Goal: Task Accomplishment & Management: Manage account settings

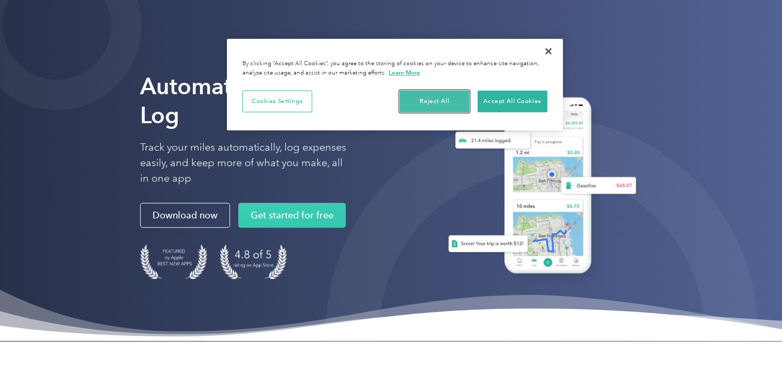
click at [452, 103] on button "Reject All" at bounding box center [435, 101] width 70 height 22
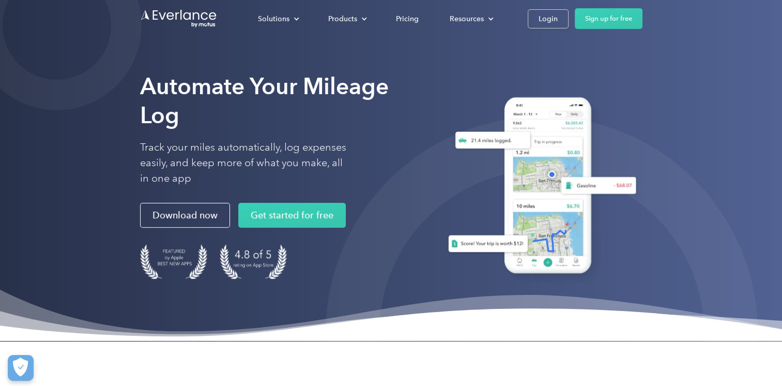
click at [555, 31] on div "Solutions For companies Easy vehicle reimbursements For self-employed Maximize …" at bounding box center [391, 18] width 503 height 37
click at [547, 22] on div "Login" at bounding box center [548, 18] width 19 height 13
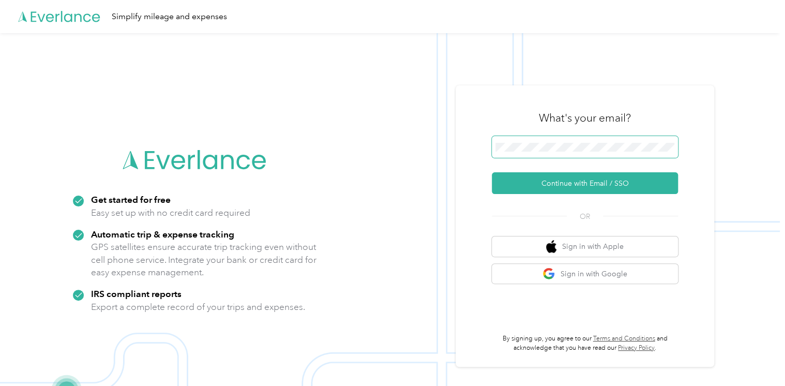
click at [583, 152] on span at bounding box center [585, 147] width 186 height 22
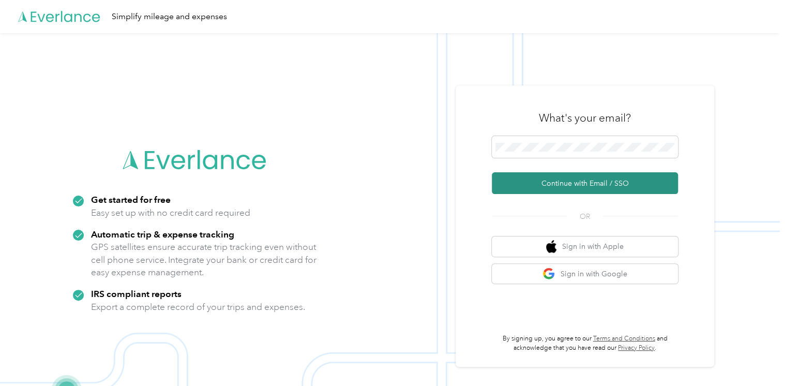
click at [579, 183] on button "Continue with Email / SSO" at bounding box center [585, 183] width 186 height 22
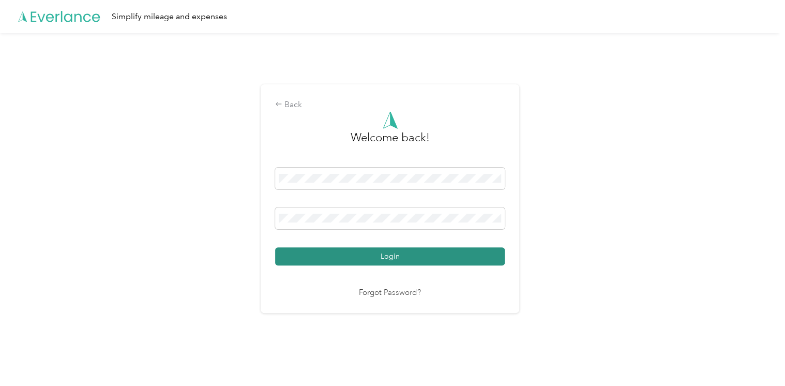
click at [378, 253] on button "Login" at bounding box center [390, 256] width 230 height 18
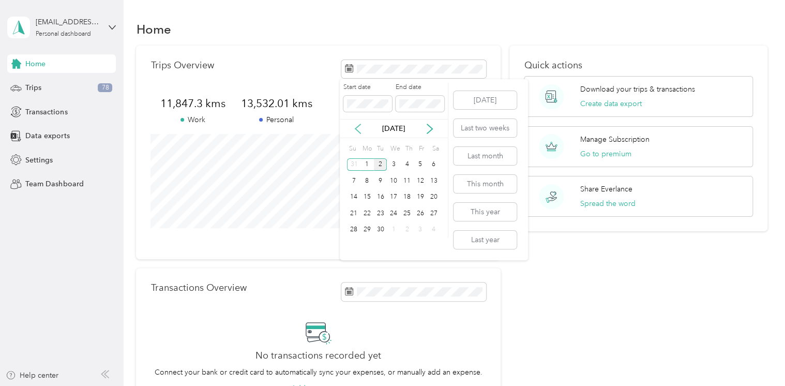
click at [358, 129] on icon at bounding box center [358, 129] width 10 height 10
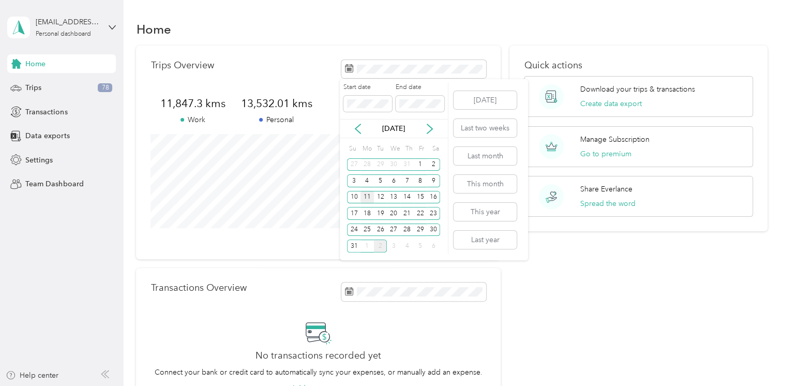
click at [368, 196] on div "11" at bounding box center [366, 197] width 13 height 13
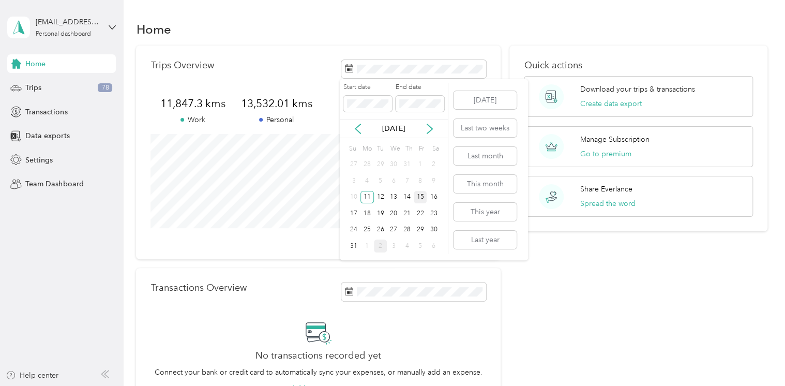
click at [419, 195] on div "15" at bounding box center [420, 197] width 13 height 13
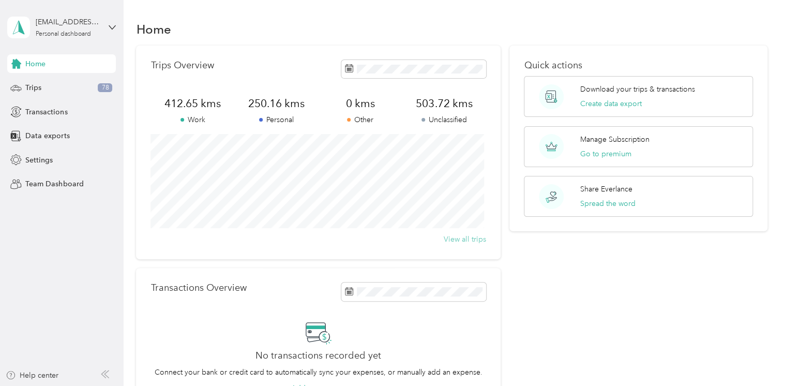
click at [461, 238] on button "View all trips" at bounding box center [465, 239] width 42 height 11
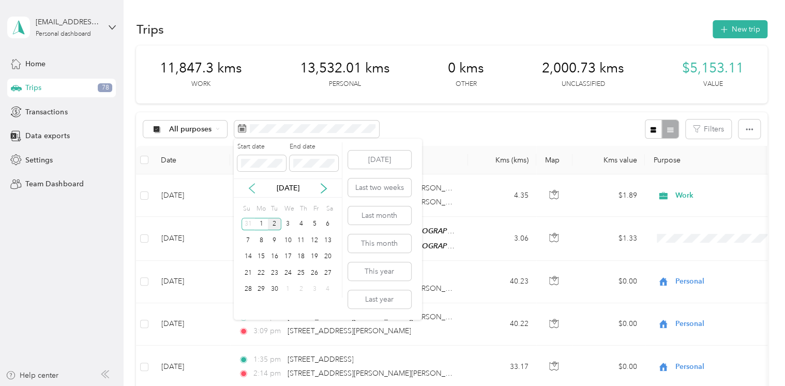
click at [253, 190] on icon at bounding box center [252, 188] width 10 height 10
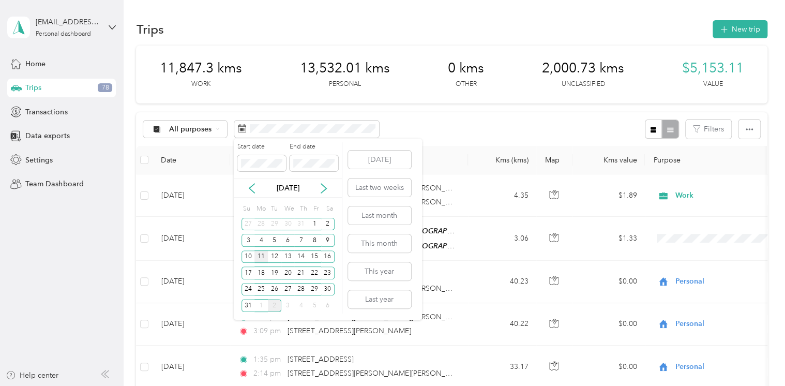
click at [259, 255] on div "11" at bounding box center [260, 256] width 13 height 13
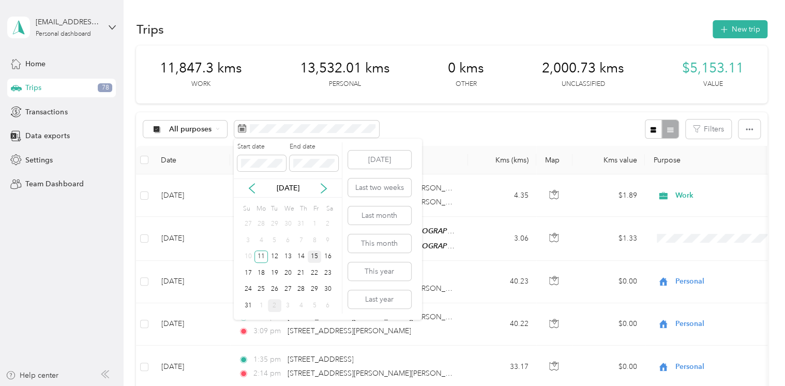
click at [316, 255] on div "15" at bounding box center [314, 256] width 13 height 13
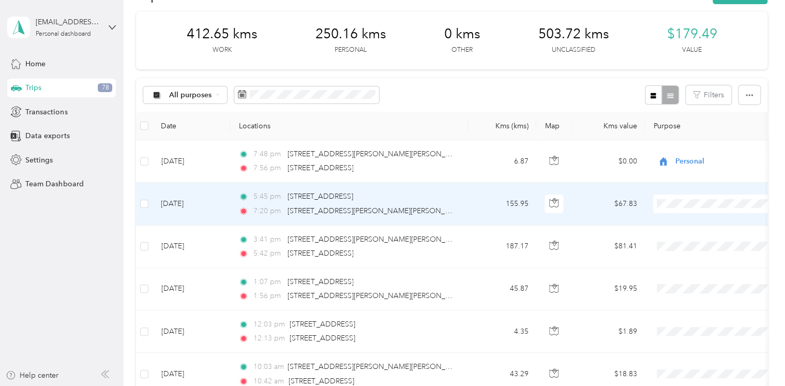
scroll to position [52, 0]
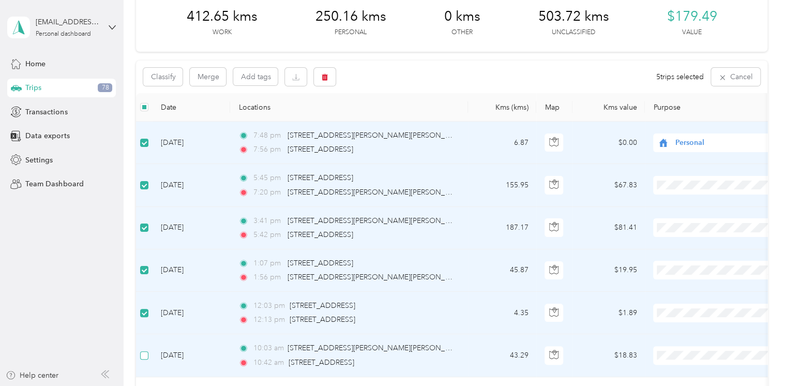
click at [145, 350] on label at bounding box center [144, 355] width 8 height 11
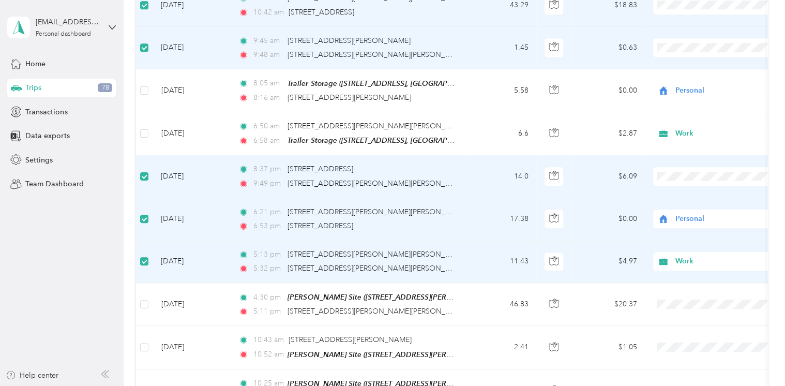
scroll to position [414, 0]
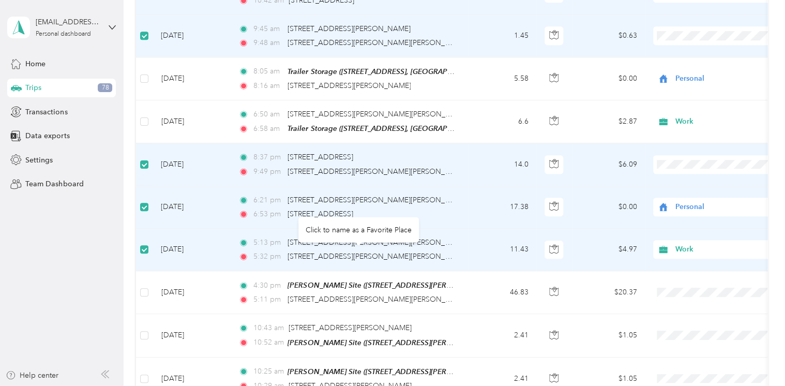
click at [327, 251] on div "[STREET_ADDRESS][PERSON_NAME][PERSON_NAME]" at bounding box center [371, 256] width 168 height 11
click at [139, 247] on td at bounding box center [144, 250] width 17 height 42
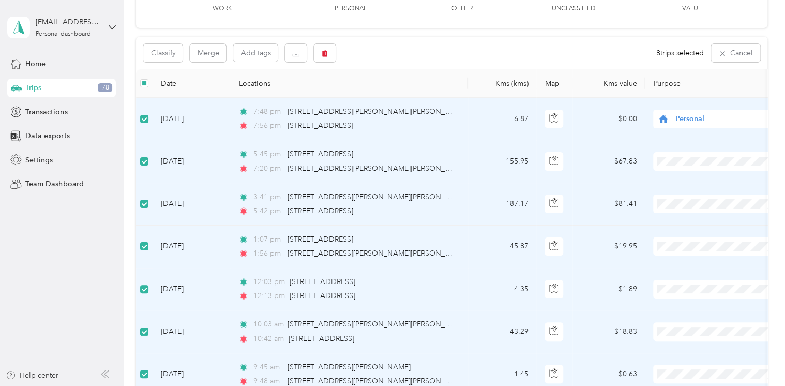
scroll to position [103, 0]
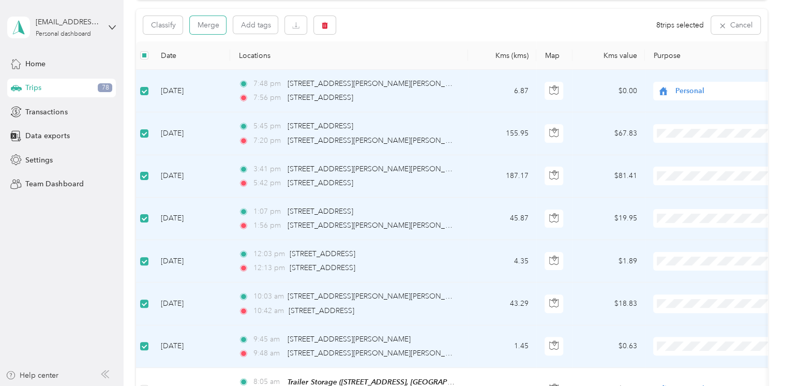
drag, startPoint x: 205, startPoint y: 25, endPoint x: 168, endPoint y: 34, distance: 37.9
click at [178, 40] on div "Classify Merge Add tags 8 trips selected Cancel" at bounding box center [451, 25] width 631 height 33
click at [167, 31] on button "Classify" at bounding box center [162, 25] width 39 height 18
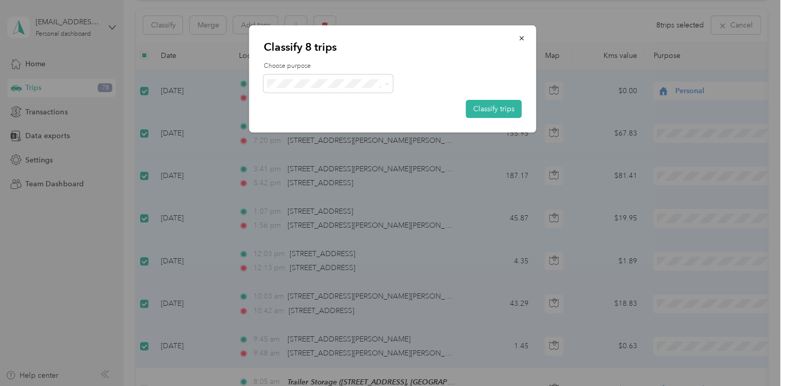
click at [311, 121] on span "Personal" at bounding box center [337, 120] width 96 height 11
click at [507, 109] on button "Classify trips" at bounding box center [494, 109] width 56 height 18
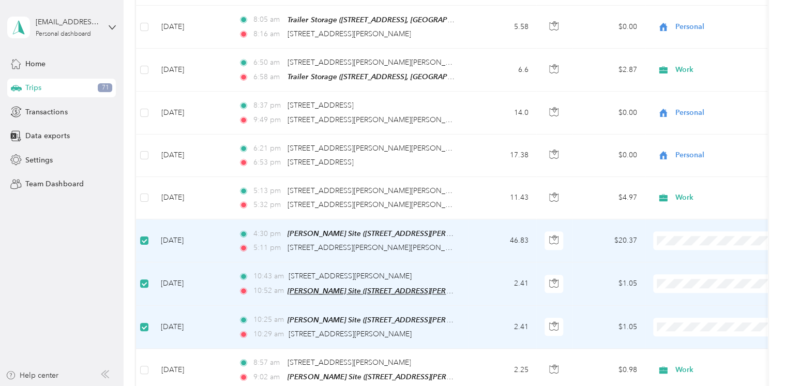
scroll to position [569, 0]
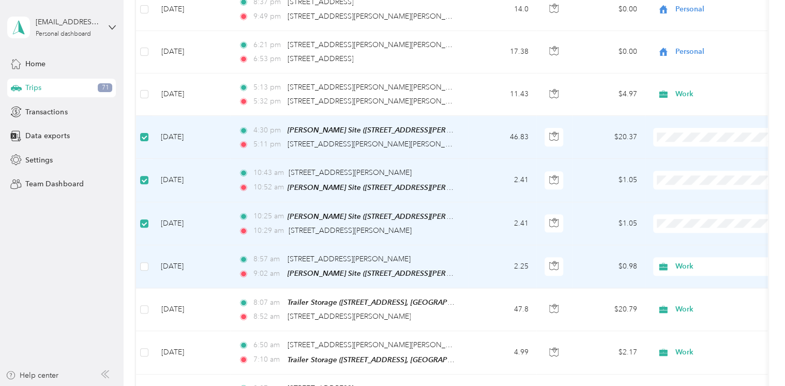
click at [139, 262] on td at bounding box center [144, 266] width 17 height 43
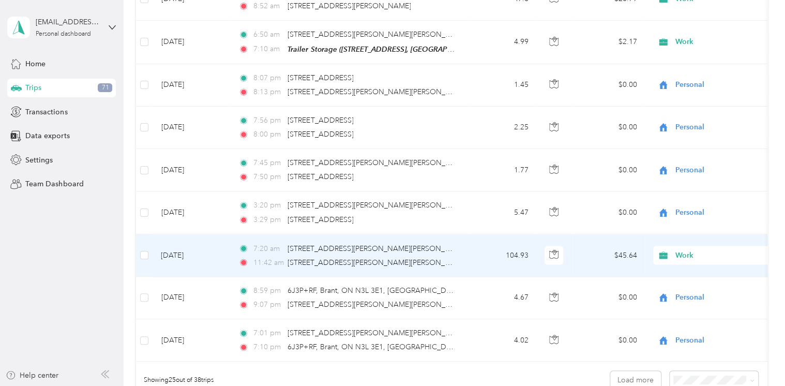
scroll to position [931, 0]
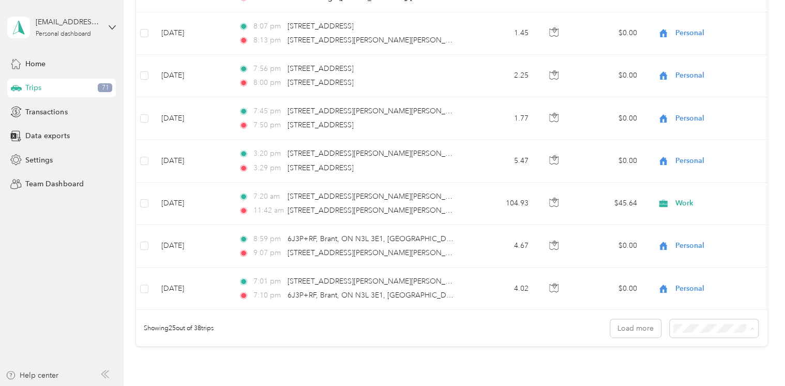
click at [687, 292] on span "50 per load" at bounding box center [693, 291] width 38 height 9
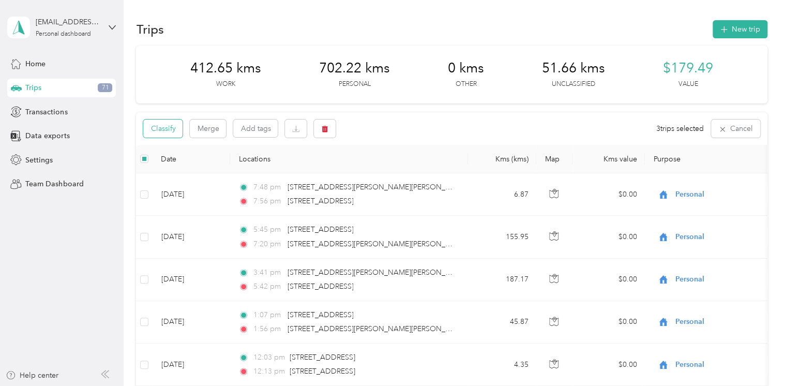
click at [178, 130] on button "Classify" at bounding box center [162, 128] width 39 height 18
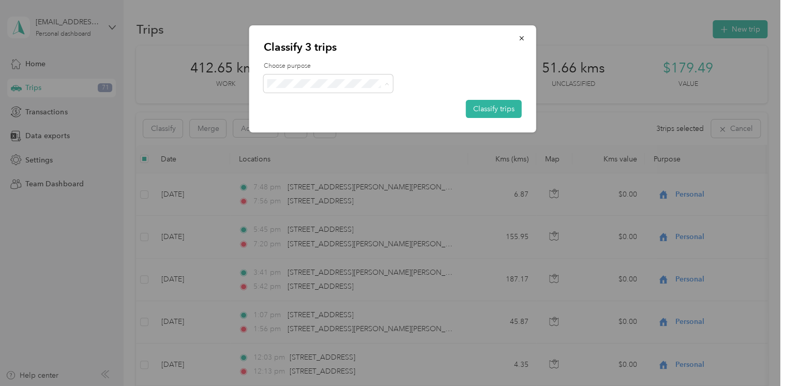
click at [298, 104] on li "Work" at bounding box center [327, 103] width 129 height 18
click at [478, 103] on button "Classify trips" at bounding box center [494, 109] width 56 height 18
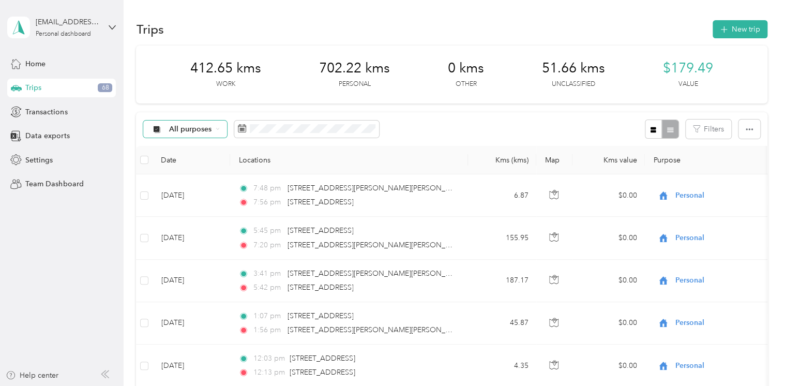
click at [214, 131] on div "All purposes" at bounding box center [185, 129] width 84 height 18
click at [161, 185] on span "Work" at bounding box center [185, 183] width 68 height 11
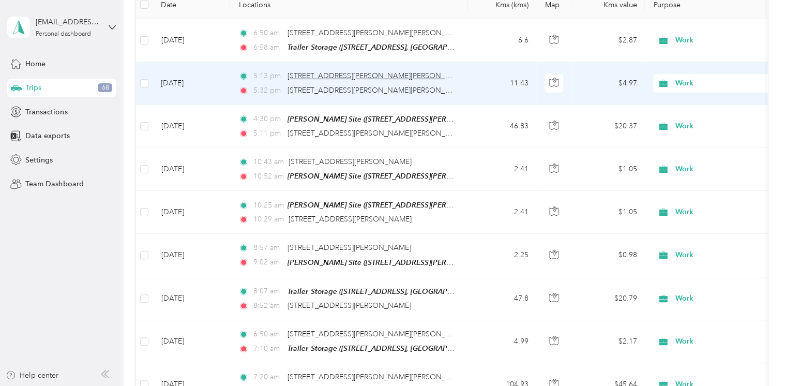
scroll to position [52, 0]
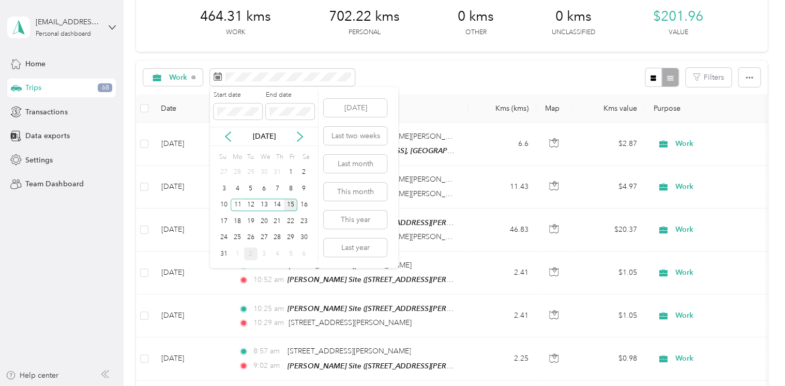
click at [292, 205] on div "15" at bounding box center [290, 205] width 13 height 13
click at [291, 205] on div "15" at bounding box center [290, 205] width 13 height 13
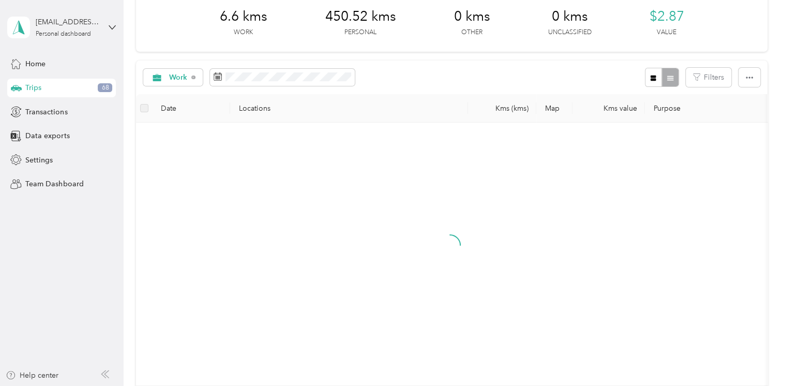
scroll to position [17, 0]
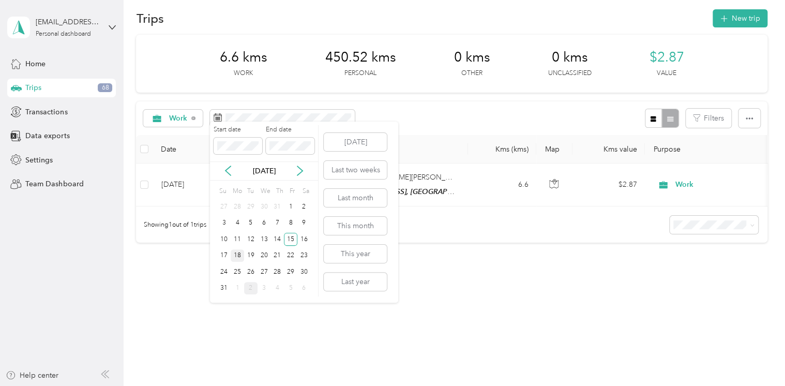
click at [238, 256] on div "18" at bounding box center [237, 255] width 13 height 13
click at [238, 255] on div "18" at bounding box center [237, 255] width 13 height 13
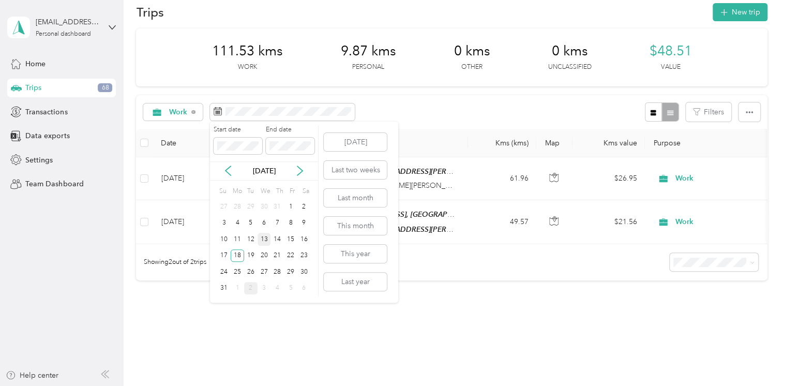
click at [267, 234] on div "13" at bounding box center [263, 239] width 13 height 13
click at [278, 239] on div "14" at bounding box center [276, 239] width 13 height 13
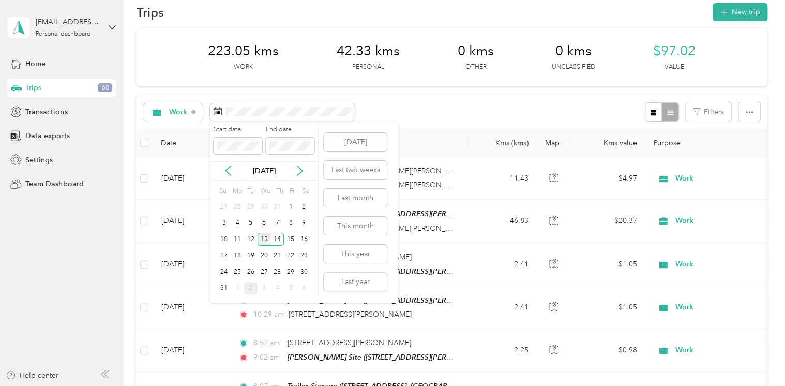
click at [262, 239] on div "13" at bounding box center [263, 239] width 13 height 13
click at [296, 238] on div "15" at bounding box center [290, 239] width 13 height 13
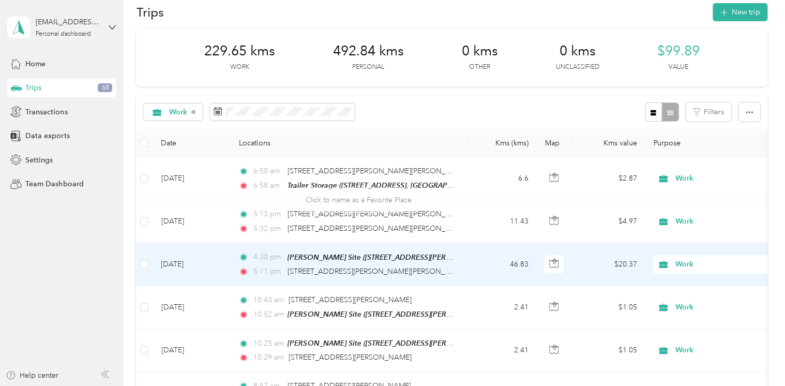
scroll to position [357, 0]
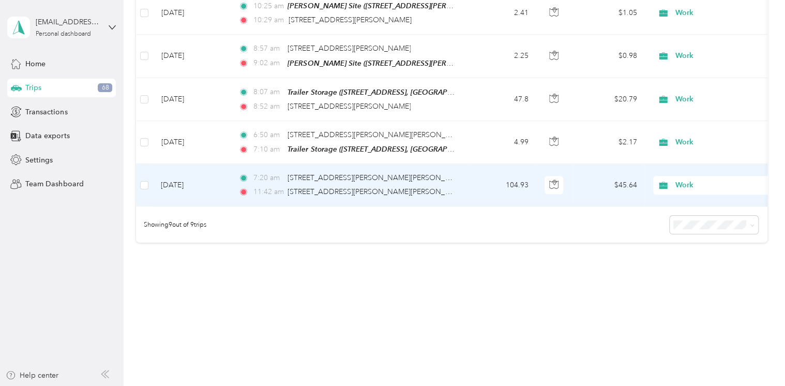
click at [514, 178] on td "104.93" at bounding box center [502, 185] width 68 height 42
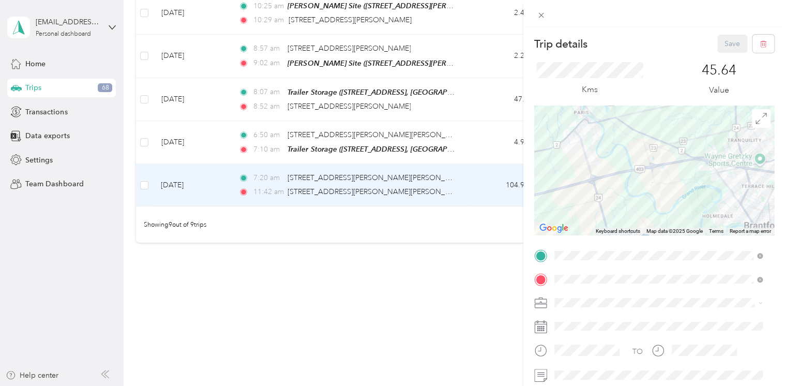
drag, startPoint x: 755, startPoint y: 212, endPoint x: 730, endPoint y: 160, distance: 57.6
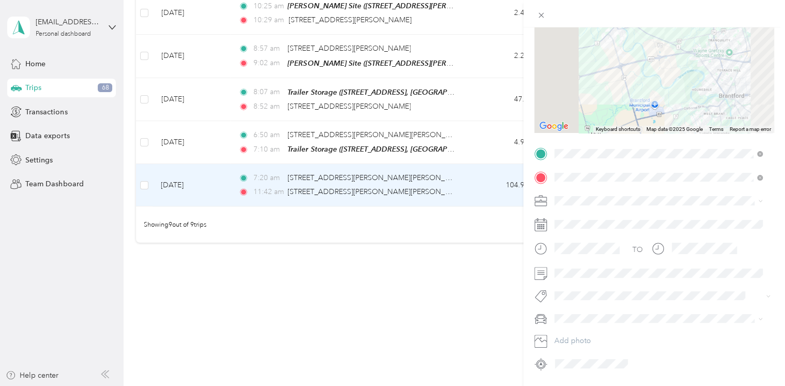
drag, startPoint x: 713, startPoint y: 160, endPoint x: 661, endPoint y: 225, distance: 83.2
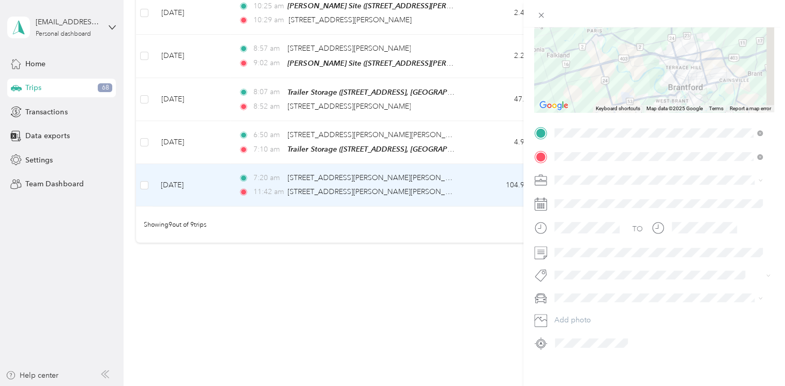
scroll to position [133, 0]
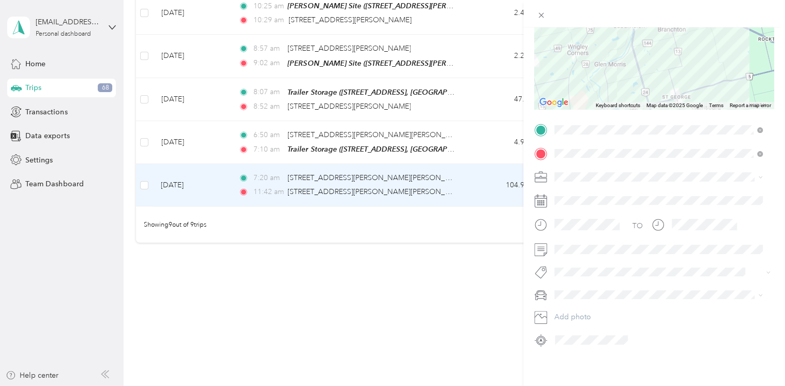
drag, startPoint x: 718, startPoint y: 71, endPoint x: 655, endPoint y: 205, distance: 147.8
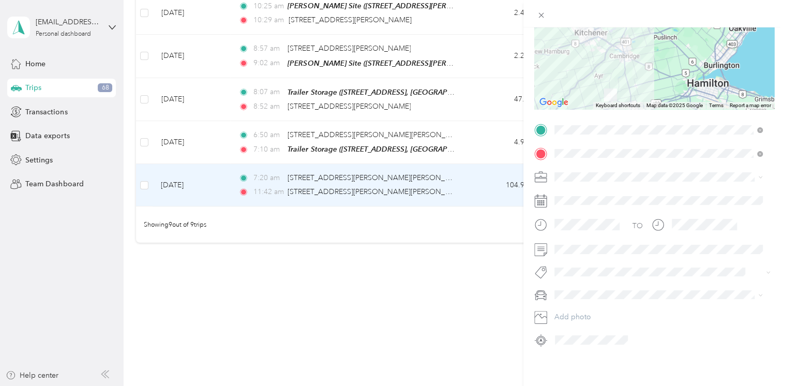
drag, startPoint x: 619, startPoint y: 49, endPoint x: 622, endPoint y: 84, distance: 34.8
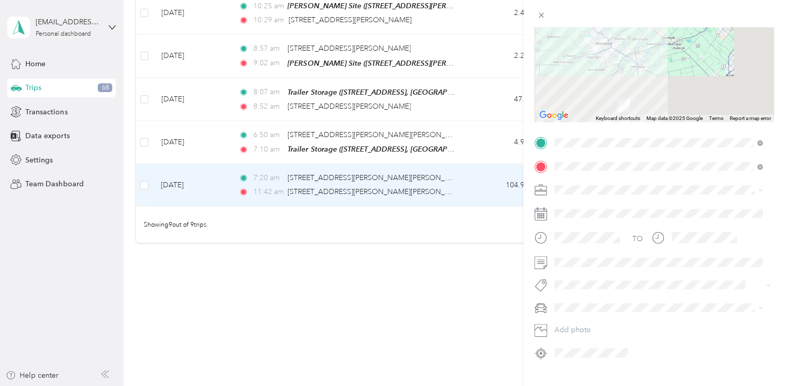
drag, startPoint x: 642, startPoint y: 83, endPoint x: 649, endPoint y: 43, distance: 40.1
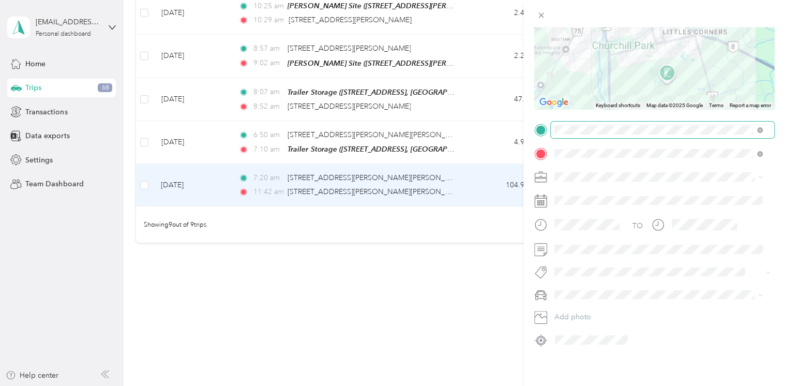
drag, startPoint x: 637, startPoint y: 63, endPoint x: 639, endPoint y: 129, distance: 66.7
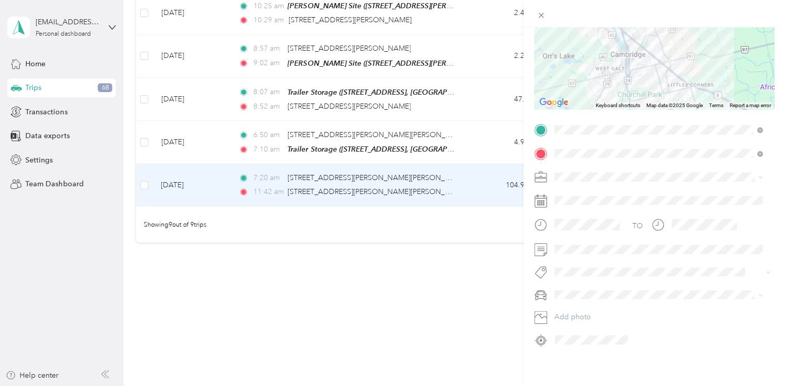
drag, startPoint x: 621, startPoint y: 61, endPoint x: 625, endPoint y: 84, distance: 23.0
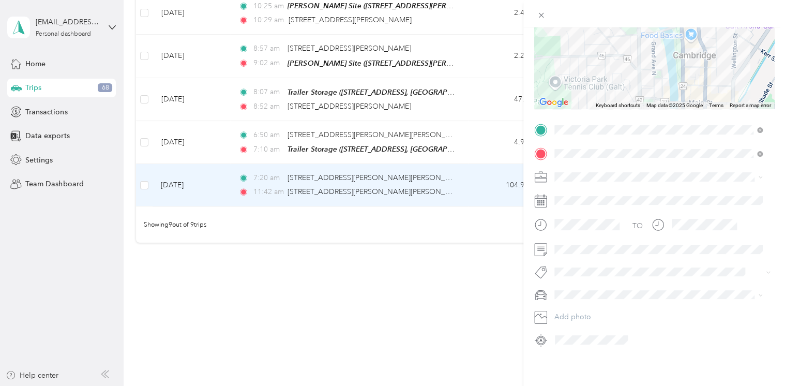
drag, startPoint x: 614, startPoint y: 53, endPoint x: 622, endPoint y: 90, distance: 38.6
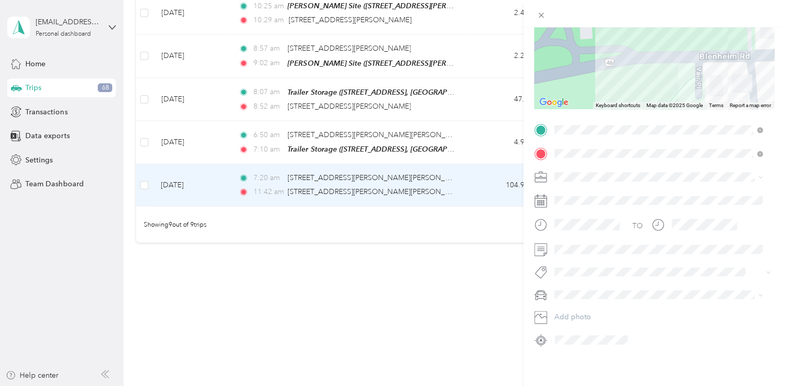
drag, startPoint x: 554, startPoint y: 53, endPoint x: 677, endPoint y: 64, distance: 124.0
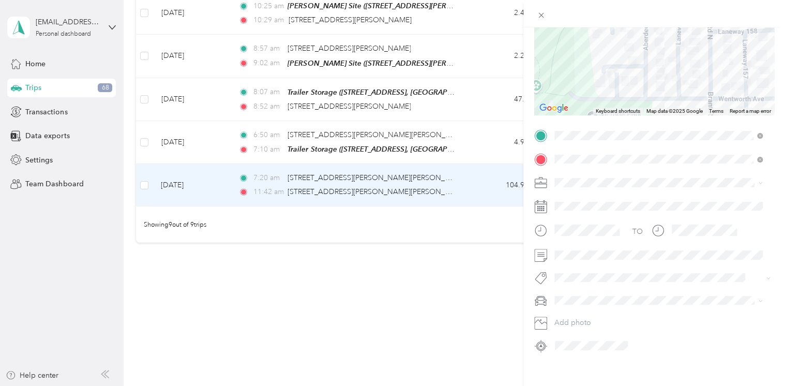
scroll to position [84, 0]
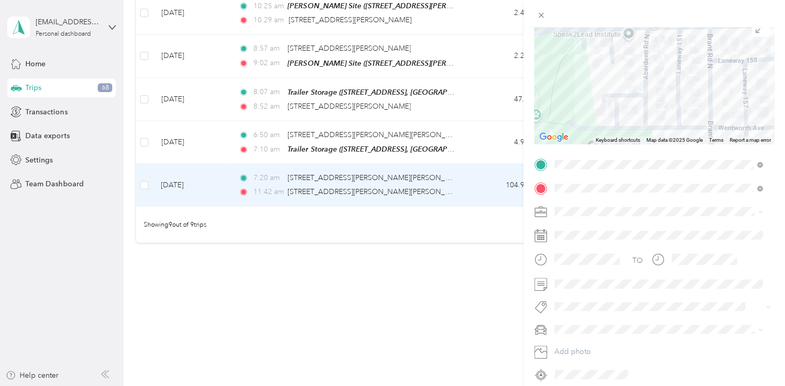
drag, startPoint x: 639, startPoint y: 44, endPoint x: 599, endPoint y: 17, distance: 48.2
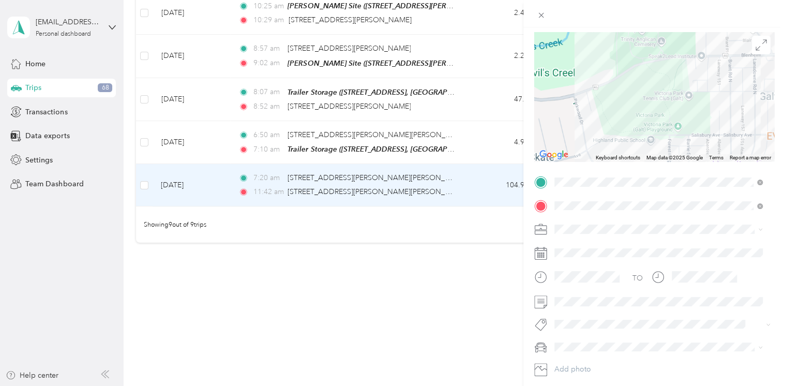
drag, startPoint x: 699, startPoint y: 57, endPoint x: 653, endPoint y: 36, distance: 50.7
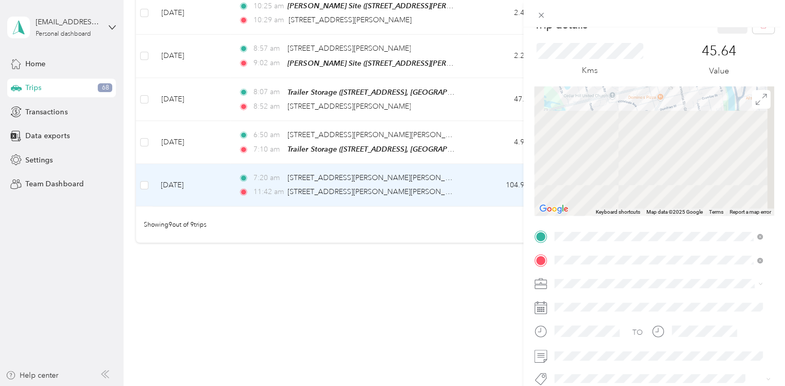
scroll to position [0, 0]
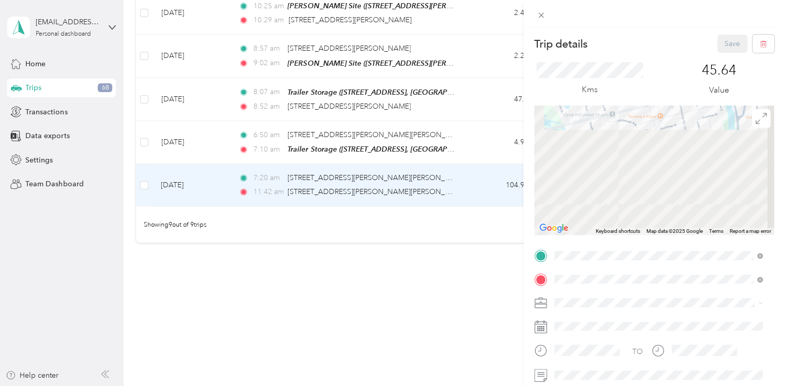
drag, startPoint x: 730, startPoint y: 147, endPoint x: 687, endPoint y: 63, distance: 94.6
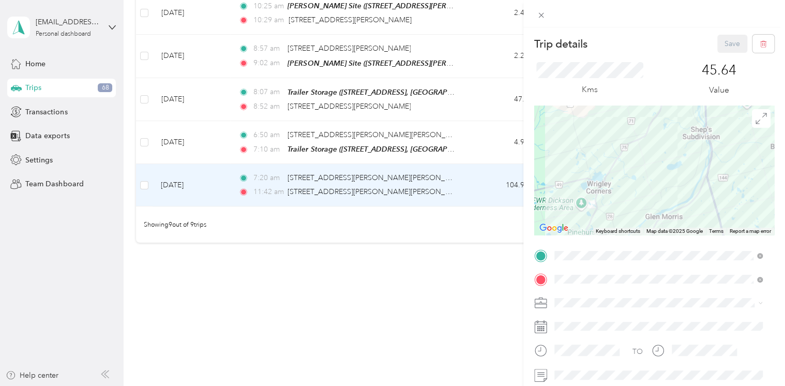
drag, startPoint x: 662, startPoint y: 196, endPoint x: 680, endPoint y: 95, distance: 103.4
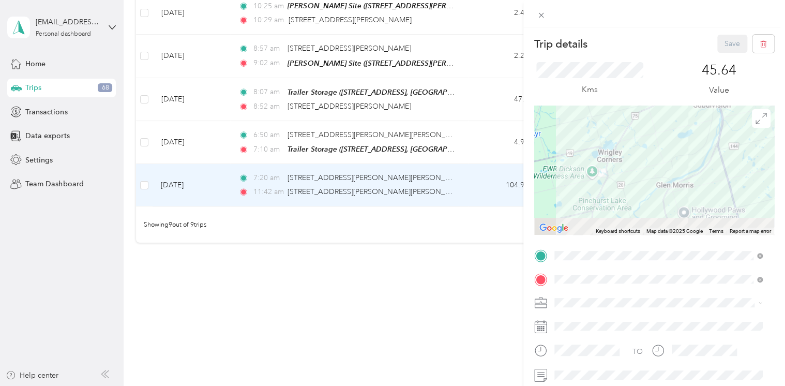
drag, startPoint x: 691, startPoint y: 125, endPoint x: 720, endPoint y: 61, distance: 70.1
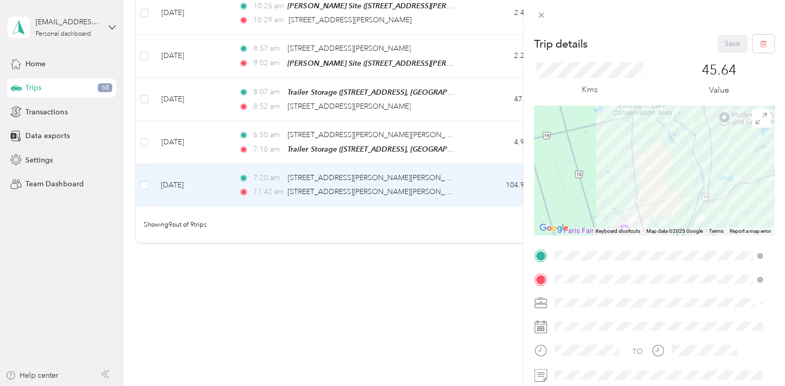
drag, startPoint x: 697, startPoint y: 169, endPoint x: 707, endPoint y: 118, distance: 52.2
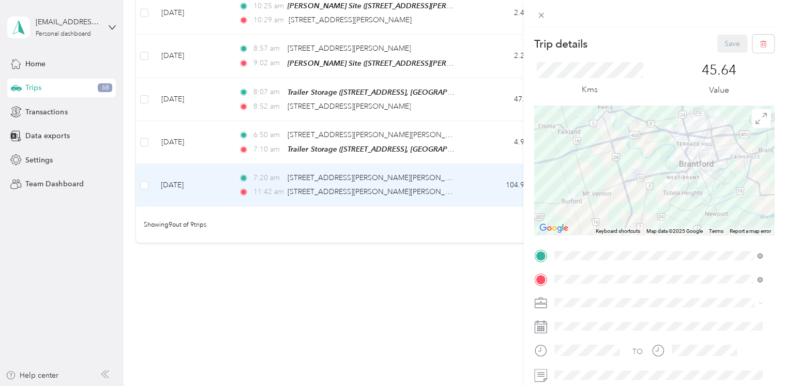
drag, startPoint x: 753, startPoint y: 180, endPoint x: 645, endPoint y: 156, distance: 111.4
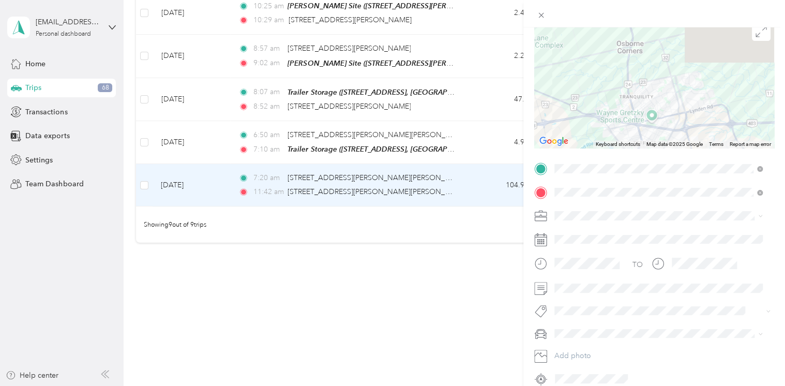
drag, startPoint x: 596, startPoint y: 121, endPoint x: 681, endPoint y: 193, distance: 111.1
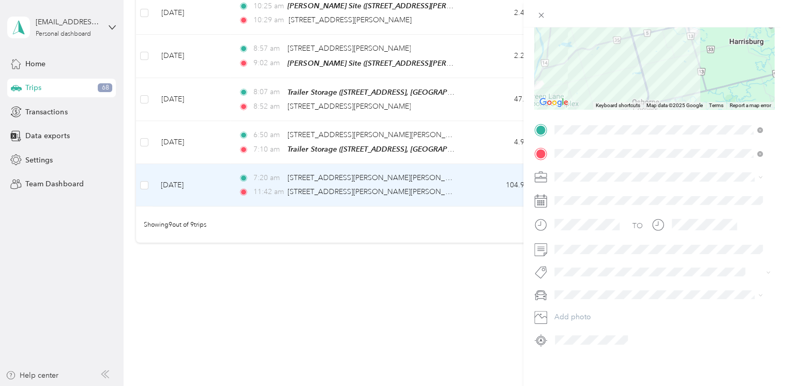
scroll to position [133, 0]
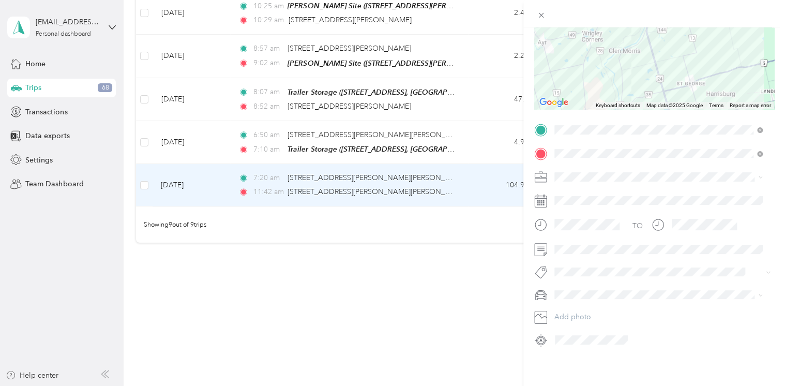
drag, startPoint x: 610, startPoint y: 63, endPoint x: 650, endPoint y: 92, distance: 49.6
click at [656, 102] on div "Trip details Save This trip cannot be edited because it is either under review,…" at bounding box center [654, 128] width 240 height 439
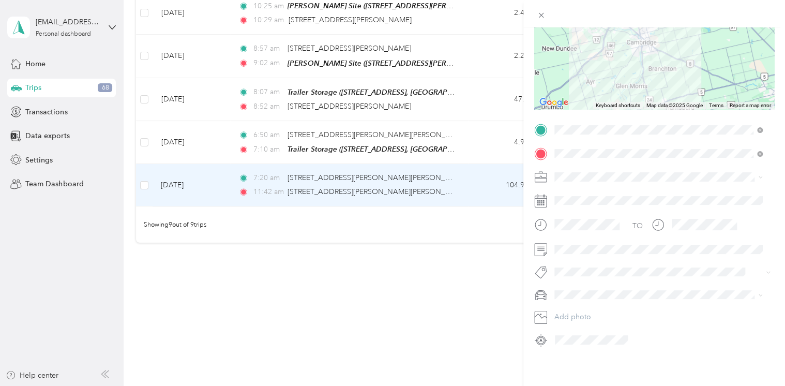
drag, startPoint x: 627, startPoint y: 44, endPoint x: 615, endPoint y: 57, distance: 16.8
click at [618, 69] on div at bounding box center [654, 44] width 240 height 129
drag, startPoint x: 621, startPoint y: 44, endPoint x: 620, endPoint y: 50, distance: 5.7
click at [620, 50] on div at bounding box center [654, 44] width 240 height 129
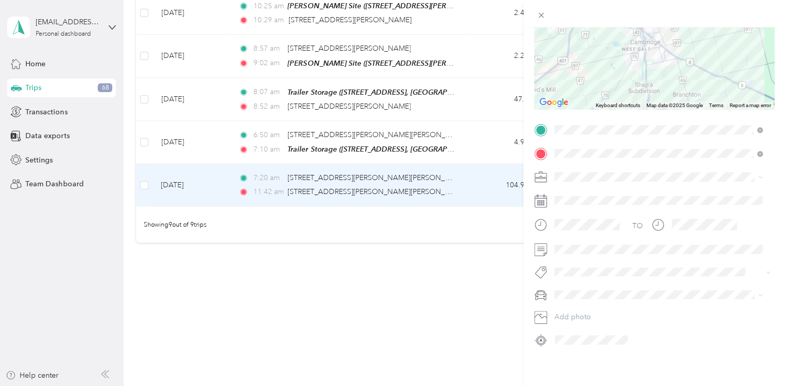
drag, startPoint x: 658, startPoint y: 41, endPoint x: 674, endPoint y: 5, distance: 39.8
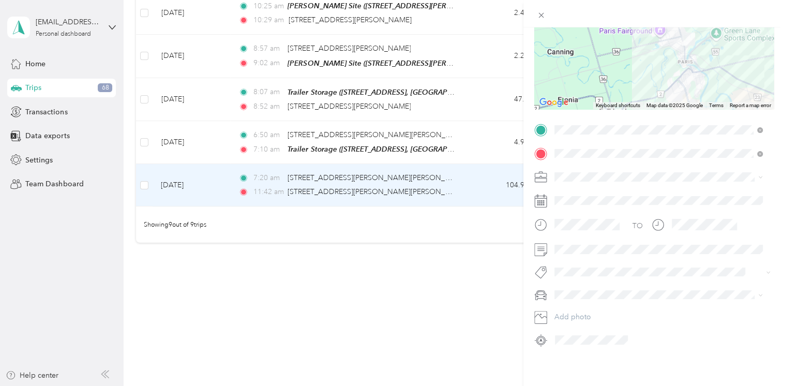
drag, startPoint x: 711, startPoint y: 68, endPoint x: 701, endPoint y: 12, distance: 56.8
click at [701, 12] on div "Trip details Save This trip cannot be edited because it is either under review,…" at bounding box center [654, 206] width 262 height 413
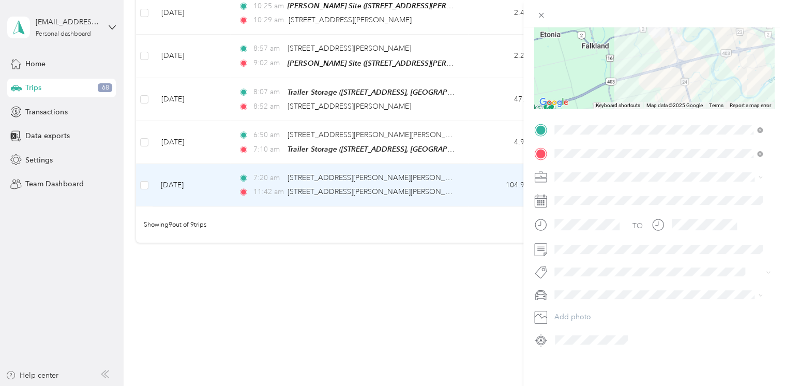
drag, startPoint x: 697, startPoint y: 72, endPoint x: 685, endPoint y: 20, distance: 53.7
click at [685, 21] on div "Trip details Save This trip cannot be edited because it is either under review,…" at bounding box center [654, 206] width 262 height 413
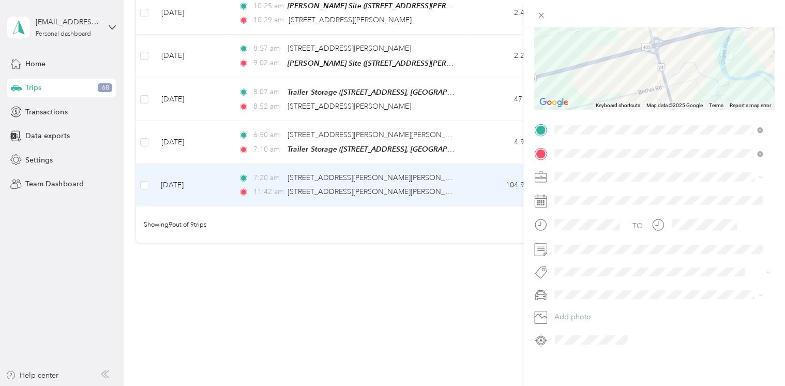
drag, startPoint x: 678, startPoint y: 67, endPoint x: 675, endPoint y: 77, distance: 9.8
click at [672, 94] on div at bounding box center [654, 44] width 240 height 129
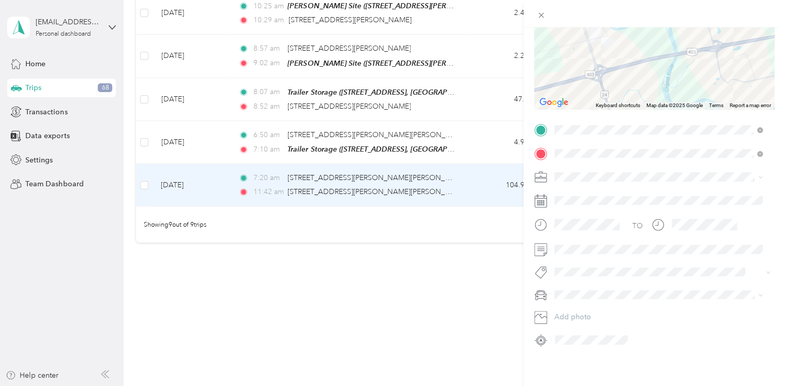
drag, startPoint x: 682, startPoint y: 45, endPoint x: 619, endPoint y: 75, distance: 69.8
click at [619, 75] on div at bounding box center [654, 44] width 240 height 129
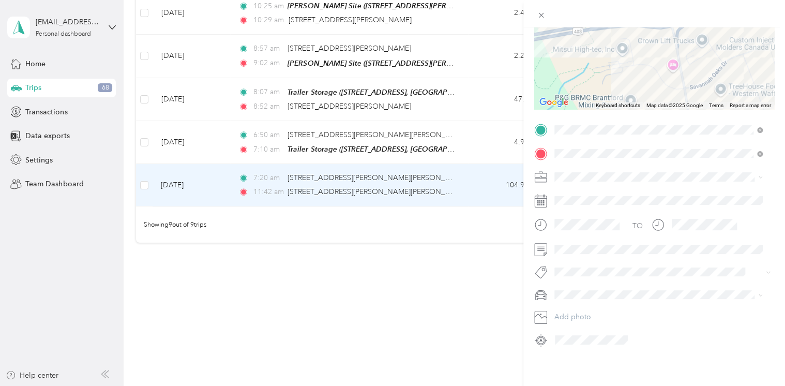
drag, startPoint x: 711, startPoint y: 69, endPoint x: 664, endPoint y: 19, distance: 69.1
click at [664, 19] on div "Trip details Save This trip cannot be edited because it is either under review,…" at bounding box center [654, 206] width 262 height 413
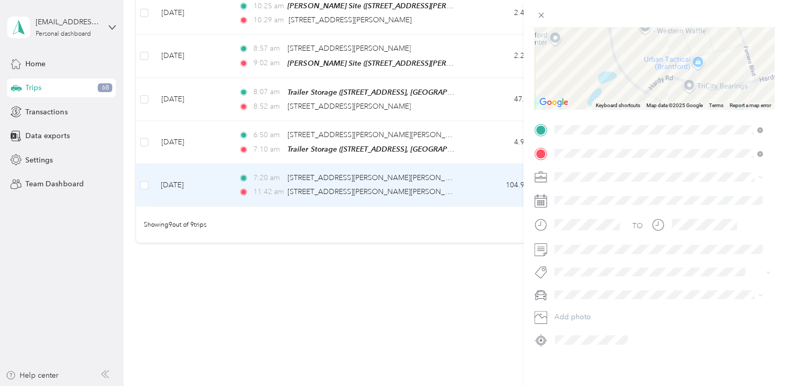
drag, startPoint x: 710, startPoint y: 64, endPoint x: 649, endPoint y: 33, distance: 68.7
click at [649, 34] on div at bounding box center [654, 44] width 240 height 129
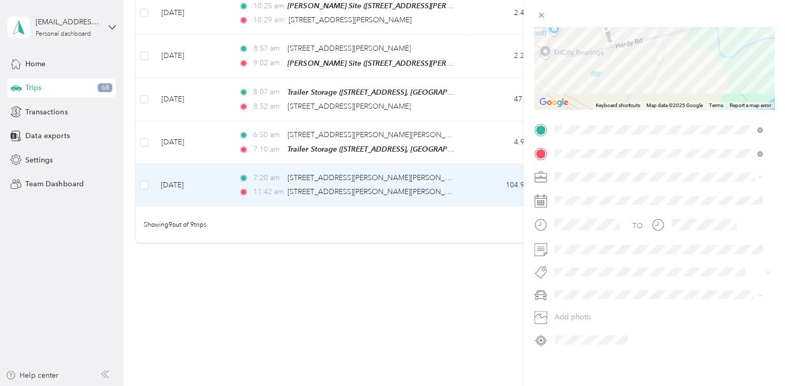
drag, startPoint x: 712, startPoint y: 53, endPoint x: 641, endPoint y: 58, distance: 71.5
click at [643, 60] on div at bounding box center [654, 44] width 240 height 129
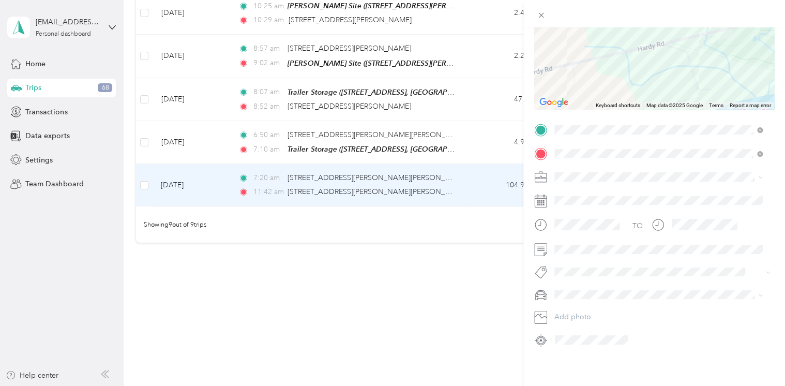
drag, startPoint x: 704, startPoint y: 47, endPoint x: 660, endPoint y: 55, distance: 44.7
click at [647, 71] on div at bounding box center [654, 44] width 240 height 129
drag, startPoint x: 686, startPoint y: 50, endPoint x: 640, endPoint y: 68, distance: 49.9
click at [641, 70] on div at bounding box center [654, 44] width 240 height 129
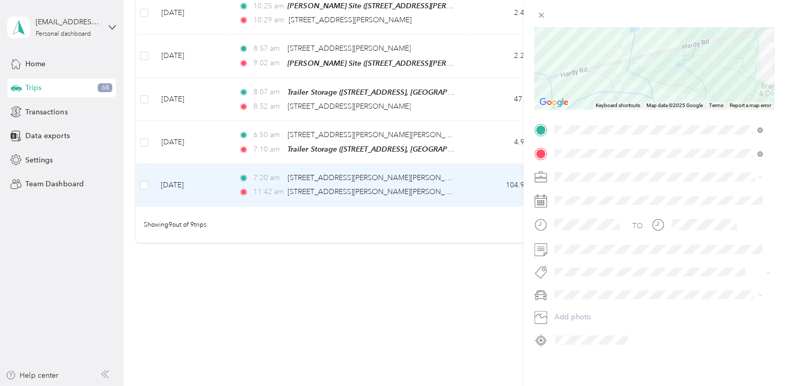
drag, startPoint x: 722, startPoint y: 49, endPoint x: 646, endPoint y: 60, distance: 76.8
click at [650, 62] on div at bounding box center [654, 44] width 240 height 129
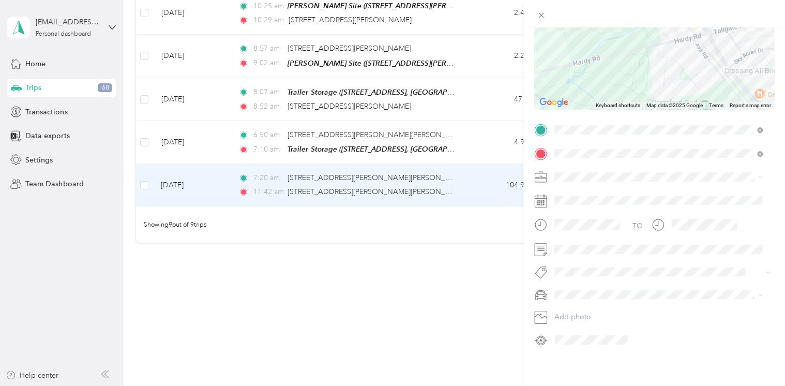
click at [672, 53] on div at bounding box center [654, 44] width 240 height 129
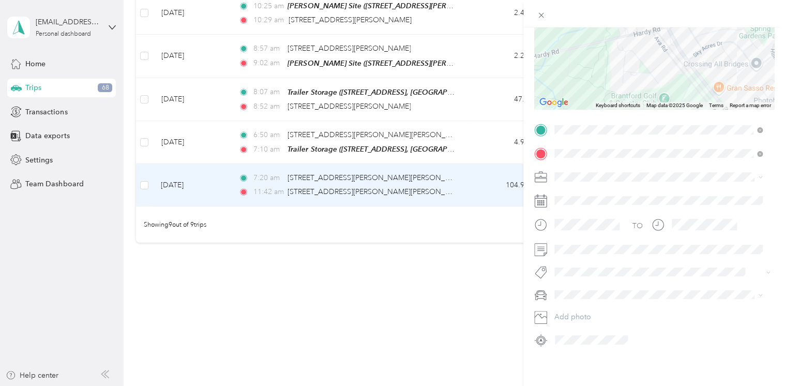
drag, startPoint x: 731, startPoint y: 49, endPoint x: 689, endPoint y: 21, distance: 50.5
click at [692, 21] on div "Trip details Save This trip cannot be edited because it is either under review,…" at bounding box center [654, 206] width 262 height 413
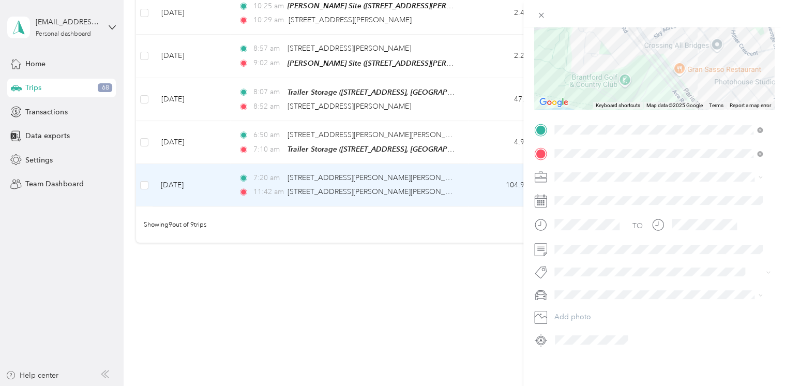
drag, startPoint x: 723, startPoint y: 61, endPoint x: 677, endPoint y: 33, distance: 53.8
click at [678, 34] on div at bounding box center [654, 44] width 240 height 129
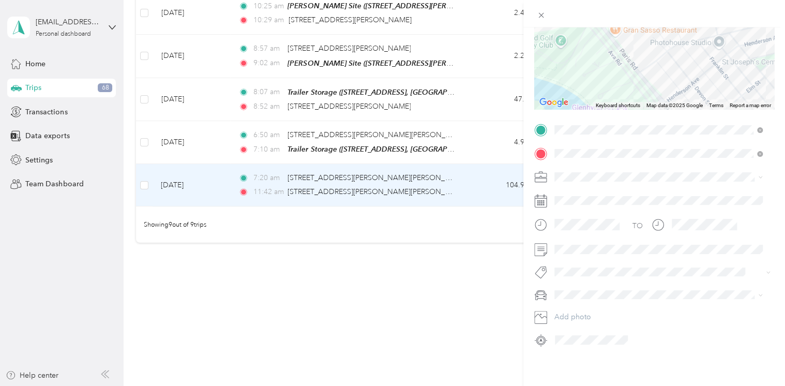
drag, startPoint x: 695, startPoint y: 61, endPoint x: 668, endPoint y: 38, distance: 35.6
click at [668, 38] on div at bounding box center [654, 44] width 240 height 129
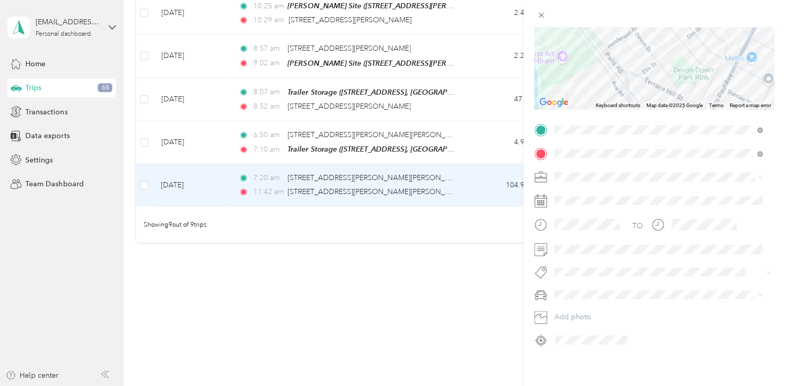
drag, startPoint x: 673, startPoint y: 51, endPoint x: 662, endPoint y: 36, distance: 18.8
click at [662, 36] on div at bounding box center [654, 44] width 240 height 129
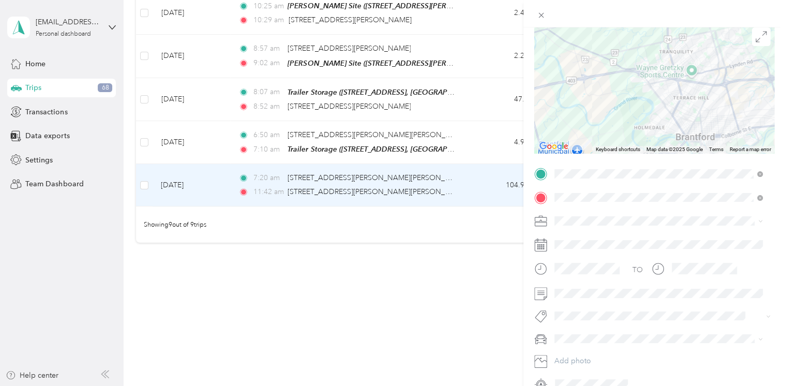
scroll to position [0, 0]
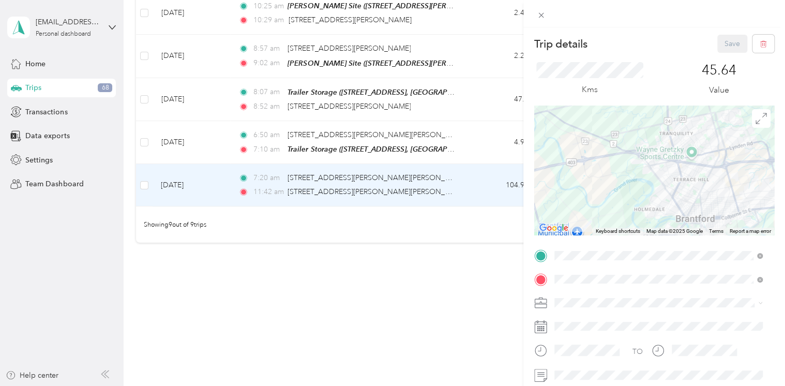
drag, startPoint x: 359, startPoint y: 325, endPoint x: 330, endPoint y: 307, distance: 34.0
click at [355, 322] on div "Trip details Save This trip cannot be edited because it is either under review,…" at bounding box center [392, 193] width 785 height 386
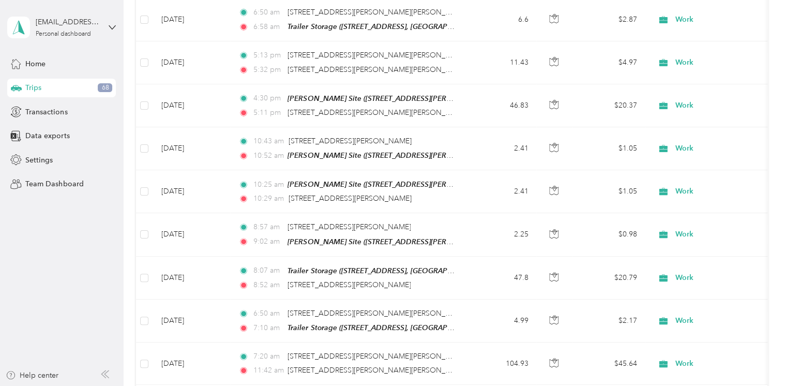
scroll to position [98, 0]
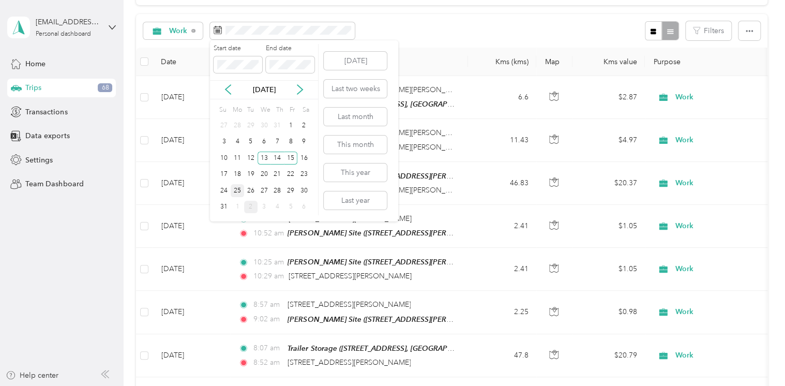
click at [237, 186] on div "25" at bounding box center [237, 190] width 13 height 13
click at [268, 193] on div "27" at bounding box center [263, 190] width 13 height 13
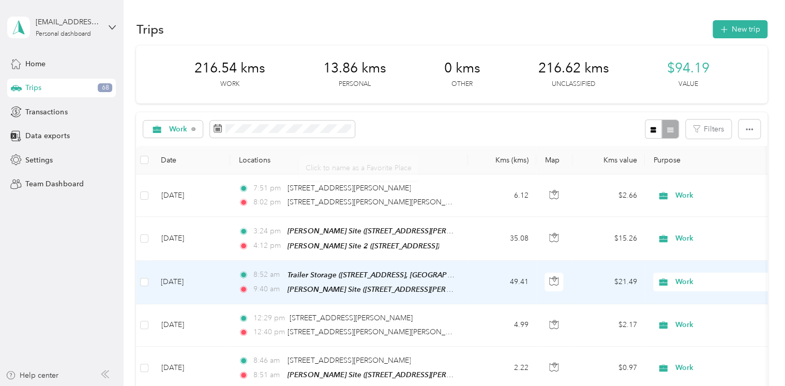
scroll to position [207, 0]
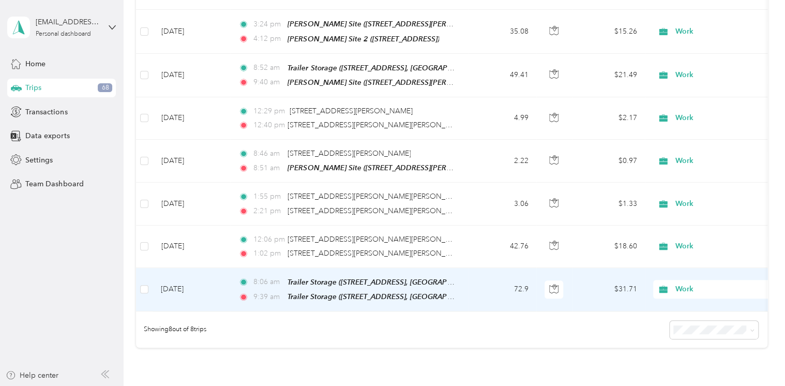
click at [275, 293] on span "9:39 am" at bounding box center [267, 296] width 29 height 11
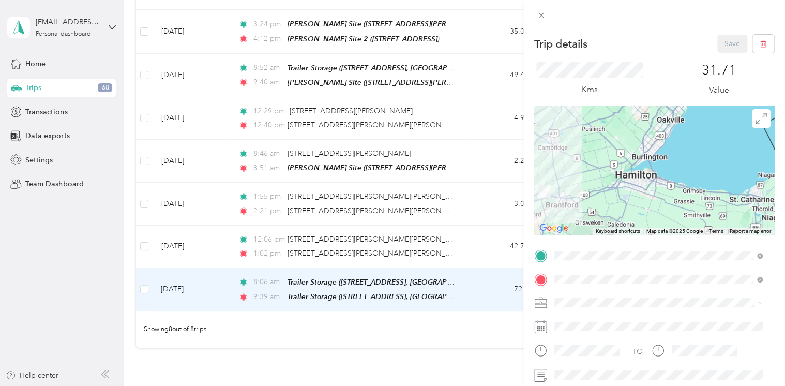
drag, startPoint x: 586, startPoint y: 183, endPoint x: 655, endPoint y: 162, distance: 72.2
click at [655, 162] on div at bounding box center [654, 169] width 240 height 129
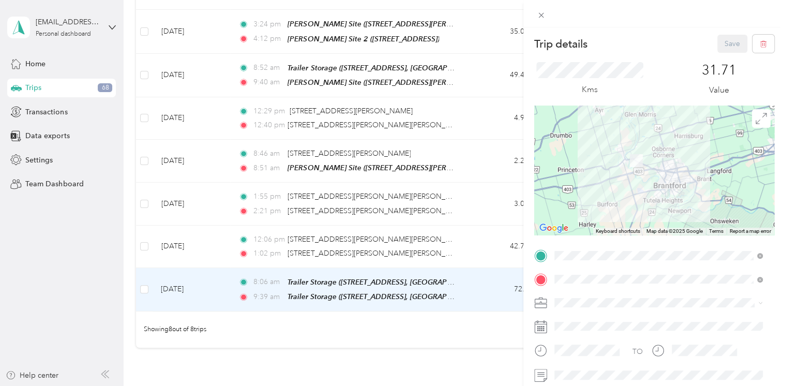
click at [334, 253] on div "Trip details Save This trip cannot be edited because it is either under review,…" at bounding box center [392, 193] width 785 height 386
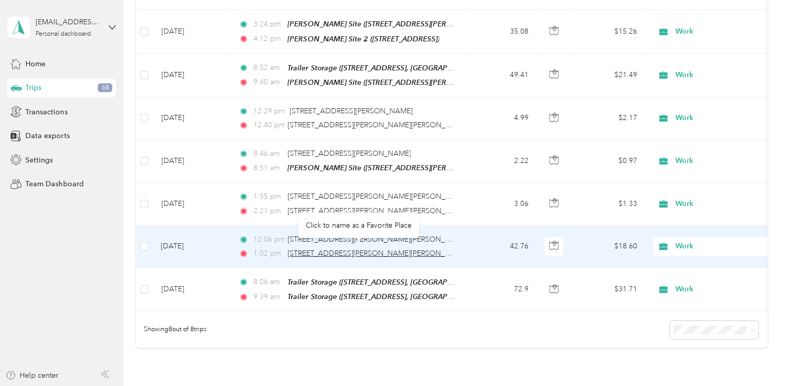
click at [408, 249] on span "[STREET_ADDRESS][PERSON_NAME][PERSON_NAME]" at bounding box center [377, 253] width 180 height 9
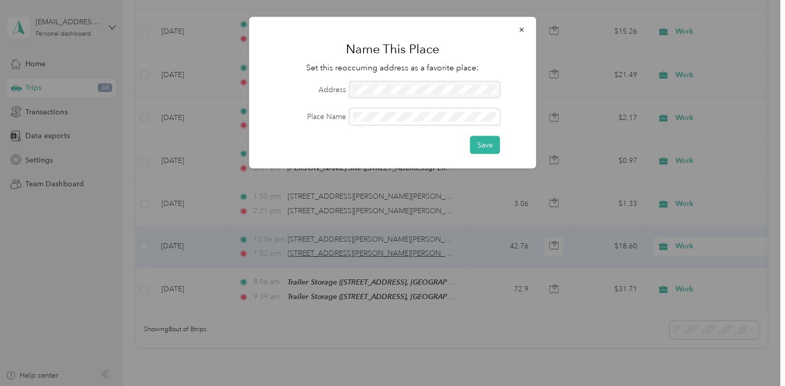
click at [407, 249] on div at bounding box center [392, 193] width 785 height 386
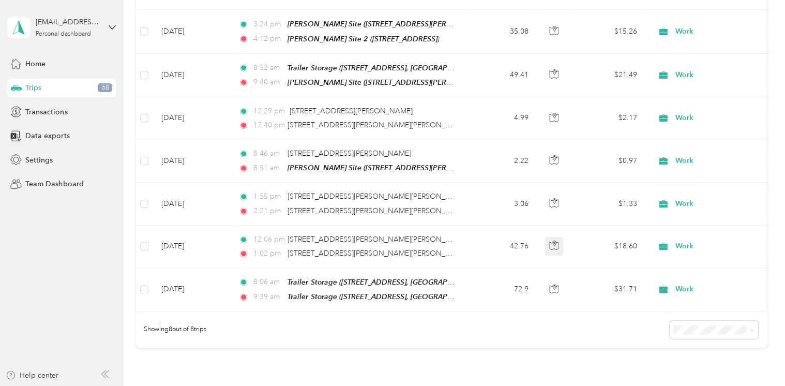
drag, startPoint x: 408, startPoint y: 249, endPoint x: 551, endPoint y: 239, distance: 143.1
click at [551, 239] on button "button" at bounding box center [553, 246] width 19 height 19
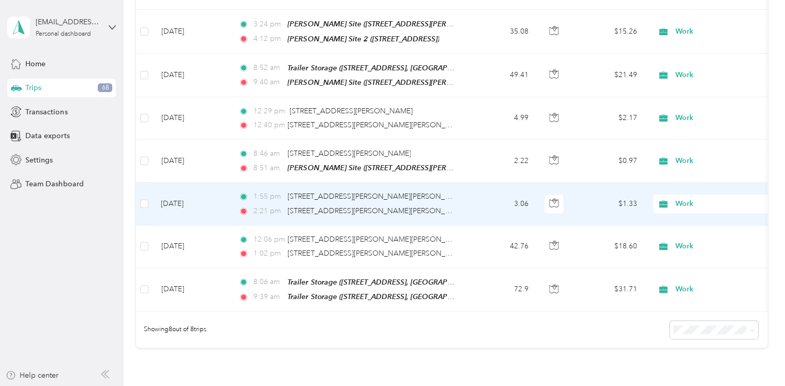
click at [279, 200] on div "1:55 pm [STREET_ADDRESS][PERSON_NAME][PERSON_NAME] 2:21 pm [STREET_ADDRESS][PER…" at bounding box center [346, 203] width 217 height 25
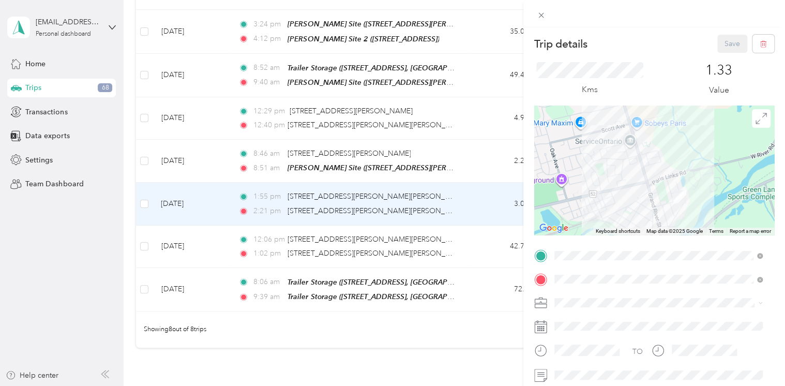
click at [392, 340] on div "Trip details Save This trip cannot be edited because it is either under review,…" at bounding box center [392, 193] width 785 height 386
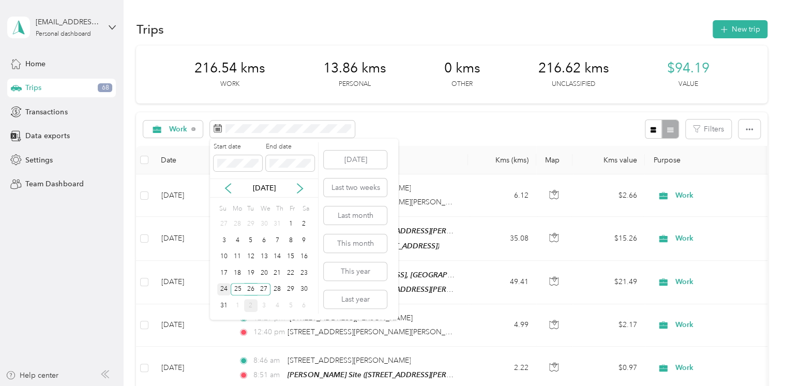
click at [220, 290] on div "24" at bounding box center [223, 289] width 13 height 13
click at [237, 284] on div "25" at bounding box center [237, 289] width 13 height 13
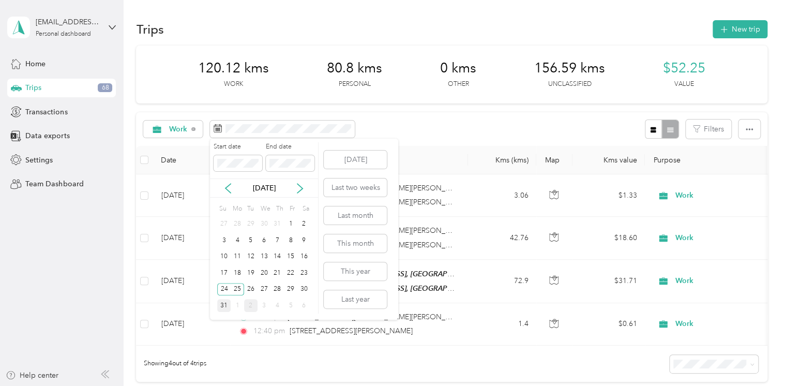
click at [227, 304] on div "31" at bounding box center [223, 305] width 13 height 13
click at [248, 305] on div "2" at bounding box center [250, 305] width 13 height 13
